Goal: Task Accomplishment & Management: Use online tool/utility

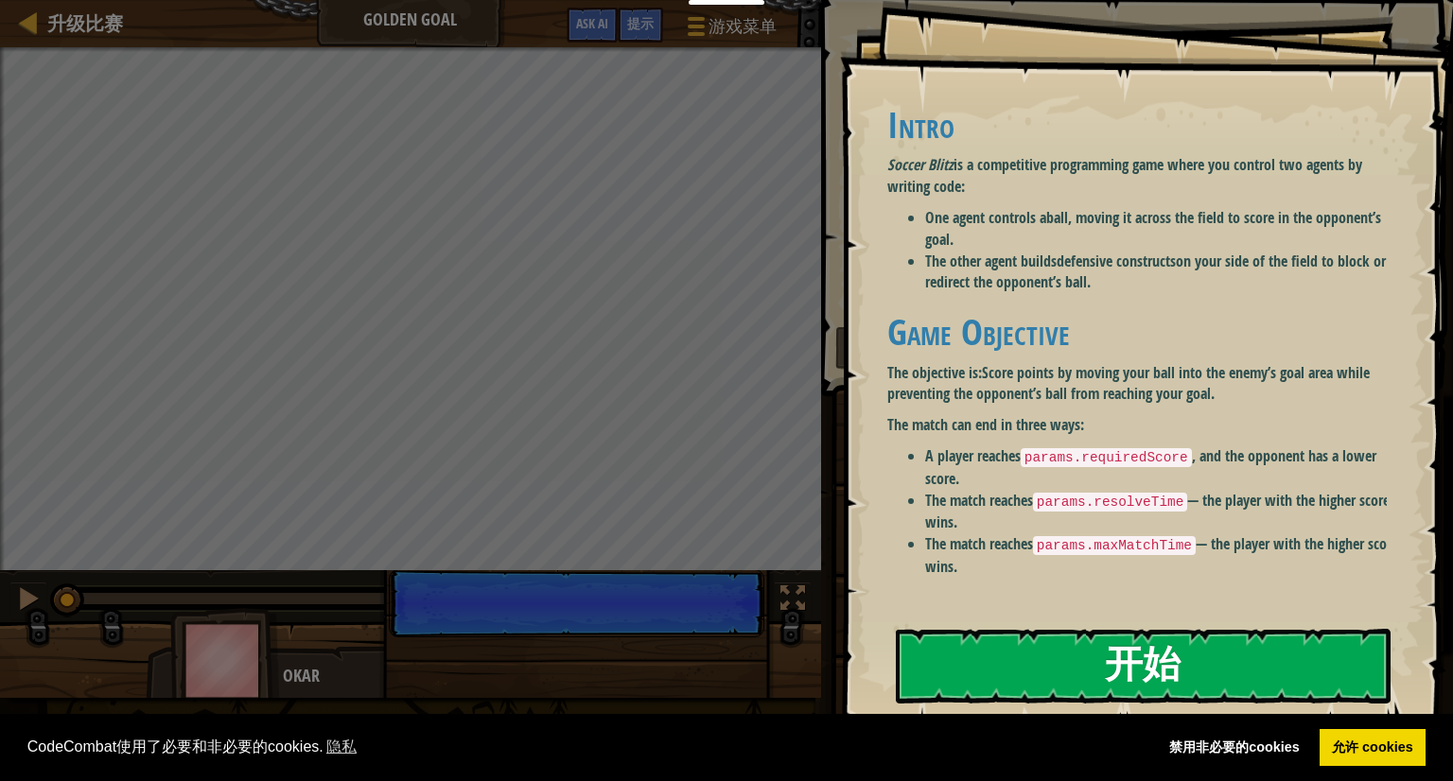
click at [1014, 690] on button "开始" at bounding box center [1143, 666] width 495 height 75
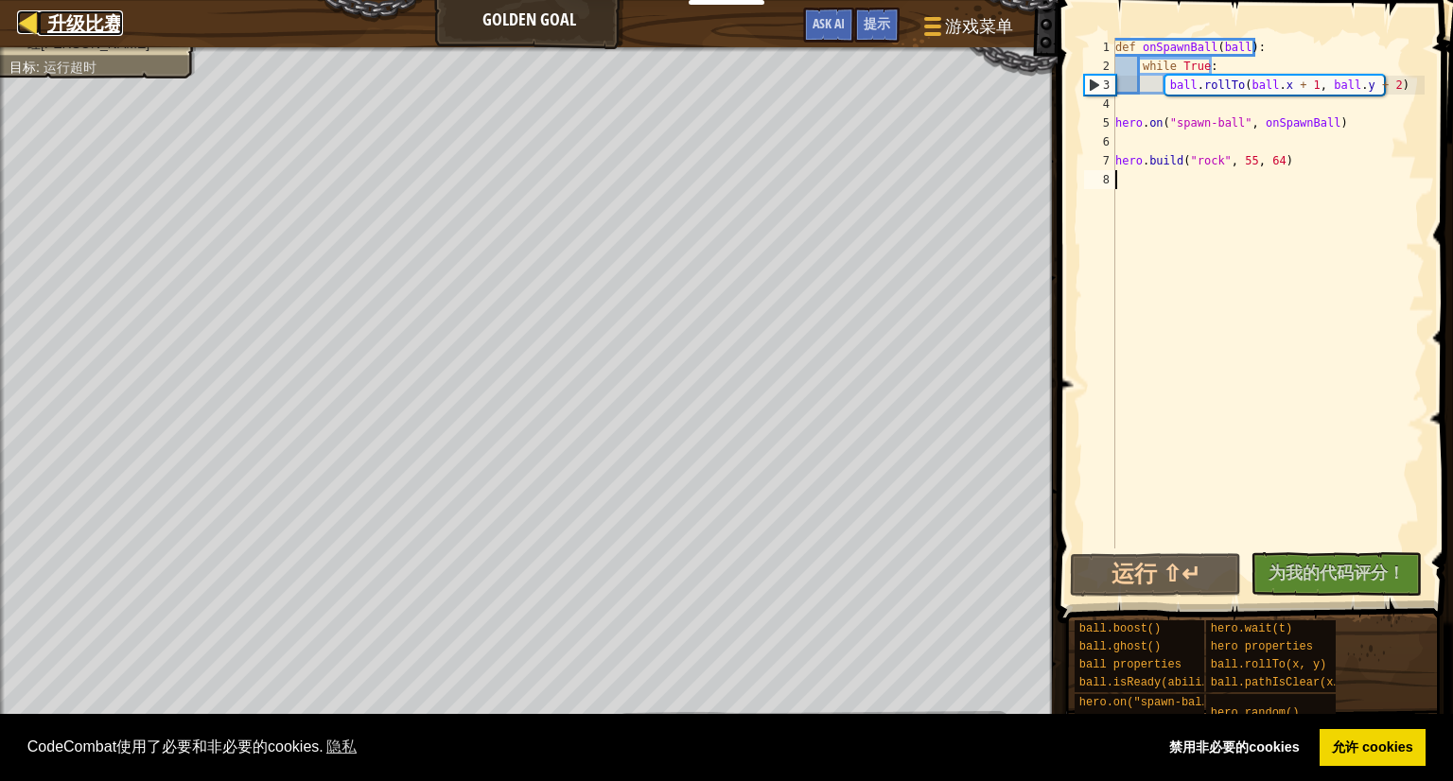
click at [110, 22] on span "升级比赛" at bounding box center [85, 23] width 76 height 26
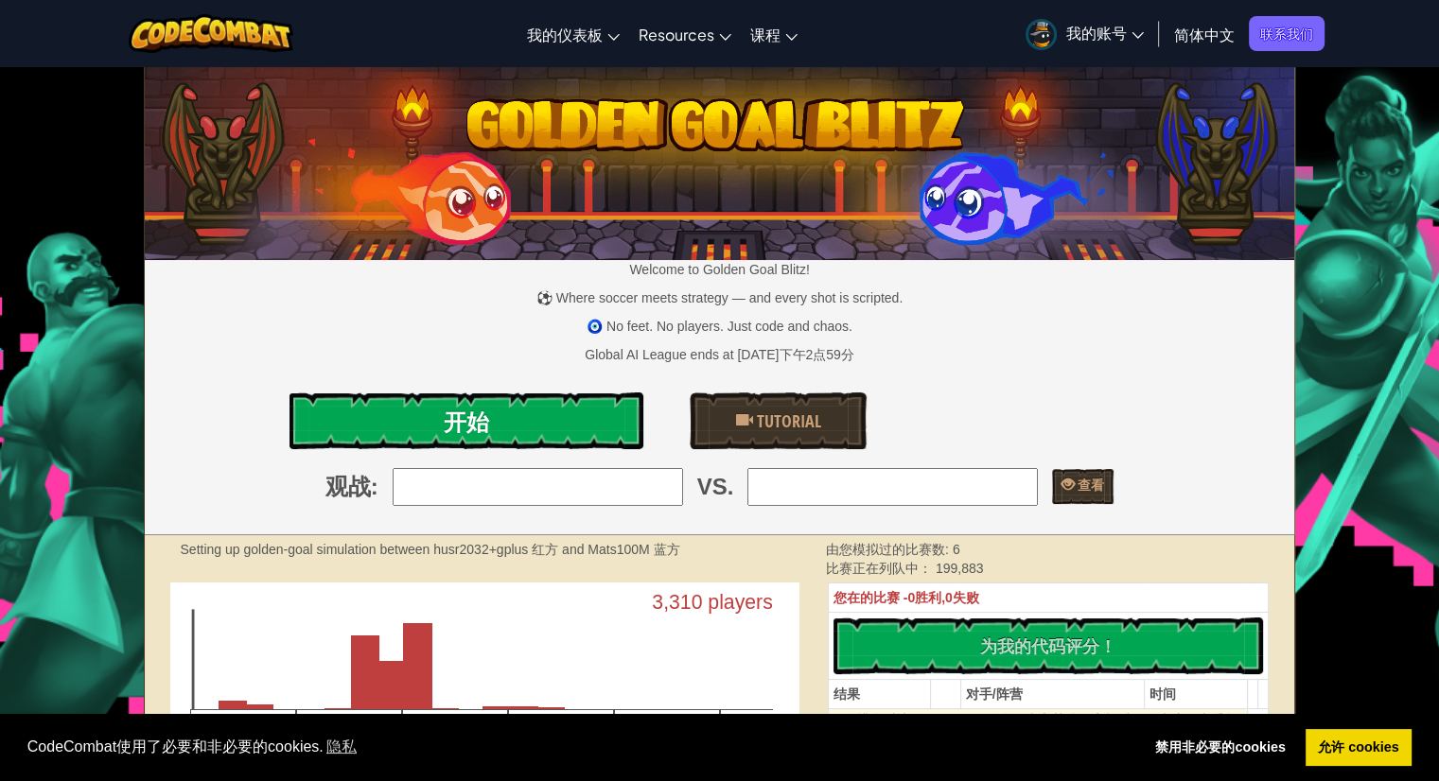
click at [500, 438] on link "开始" at bounding box center [465, 421] width 353 height 57
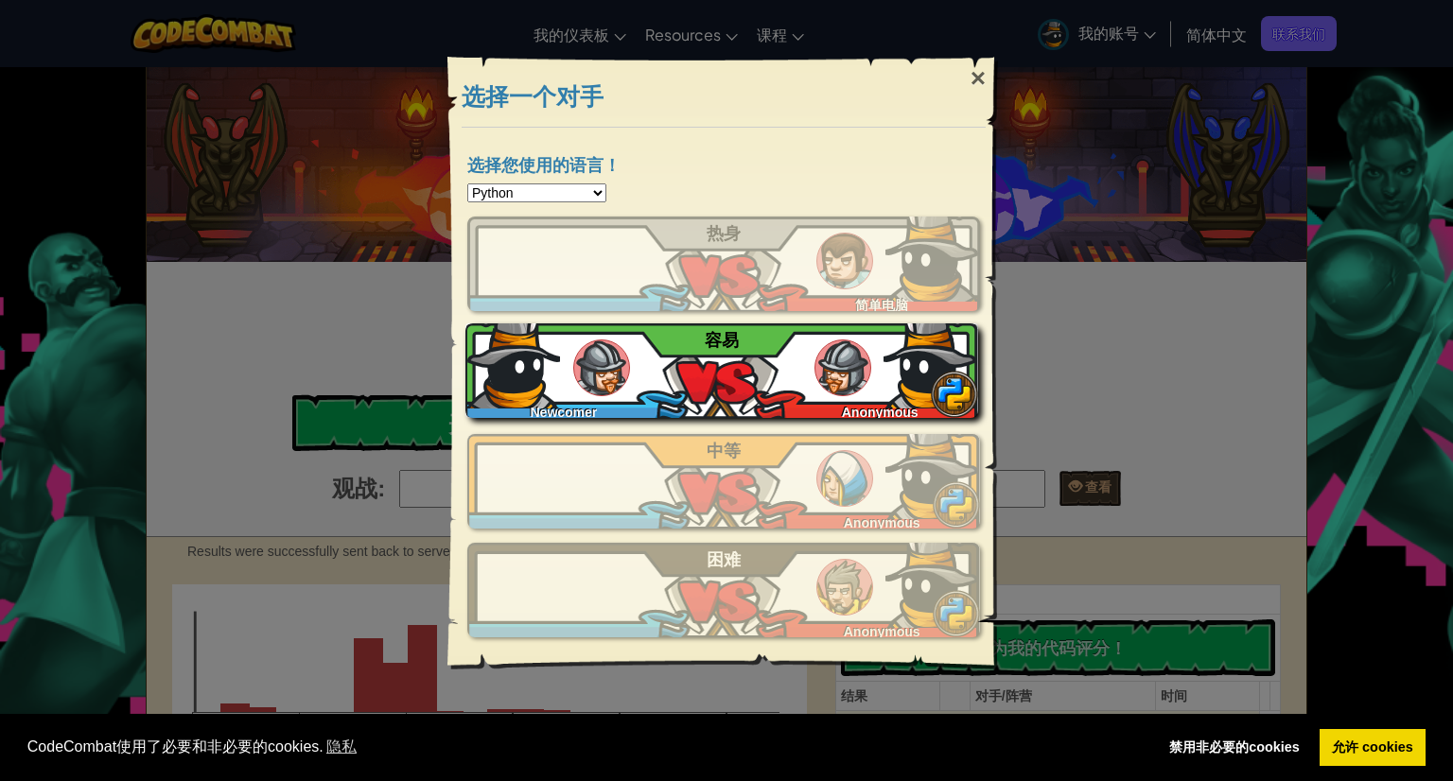
click at [632, 370] on div "Newcomer Anonymous 容易" at bounding box center [721, 371] width 513 height 95
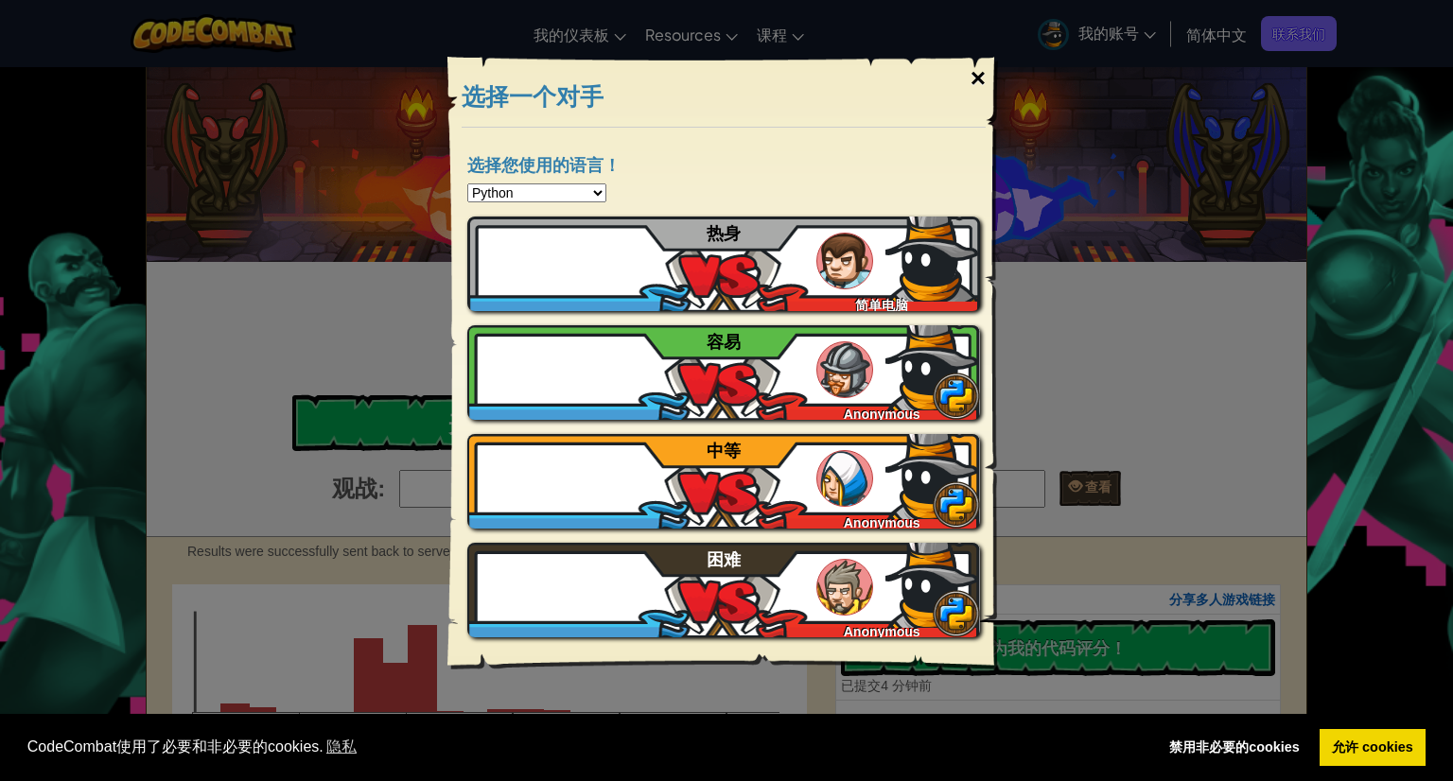
click at [976, 83] on div "×" at bounding box center [978, 78] width 44 height 55
